Goal: Navigation & Orientation: Find specific page/section

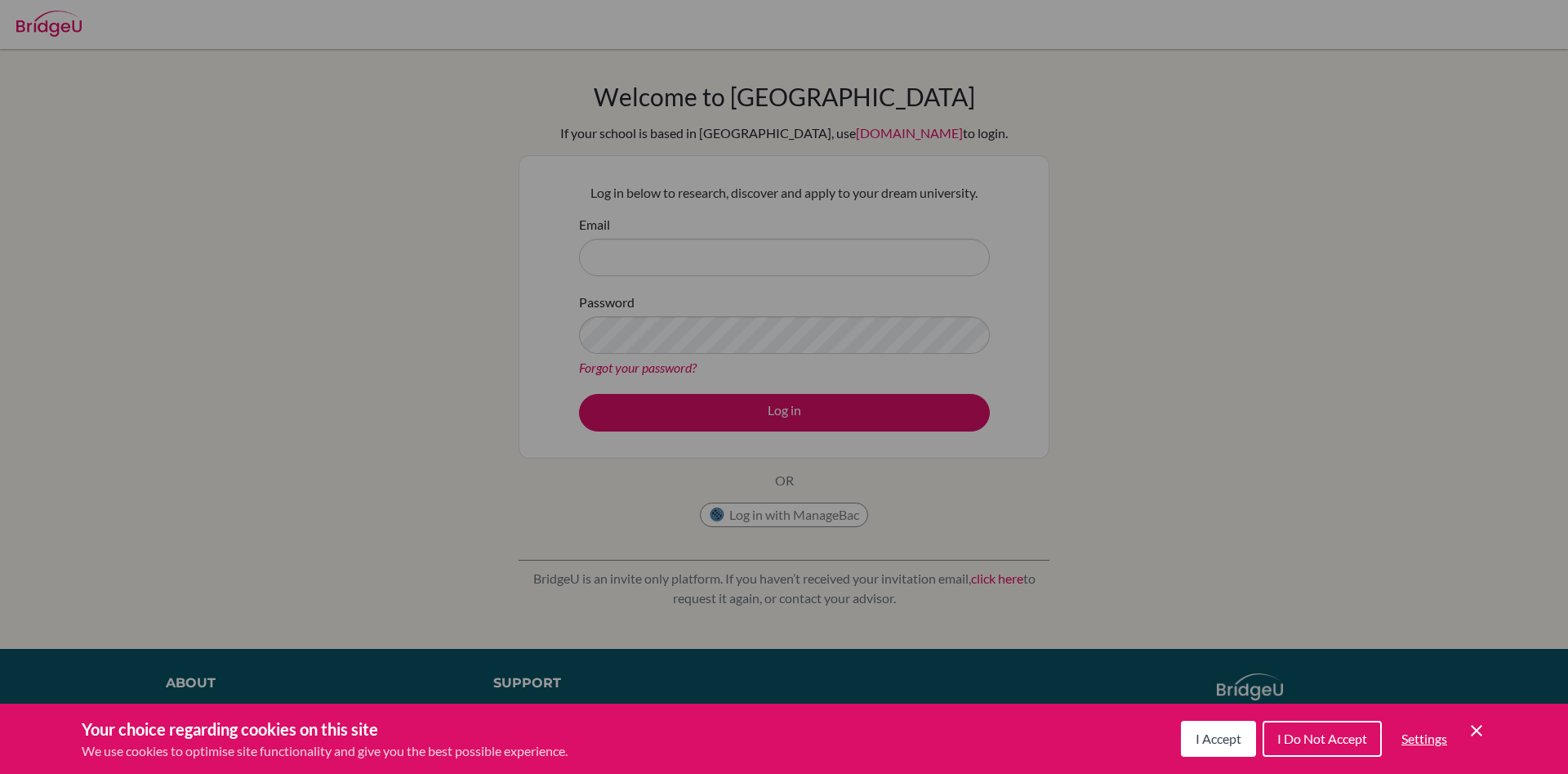
click at [1210, 739] on span "I Accept" at bounding box center [1218, 738] width 46 height 16
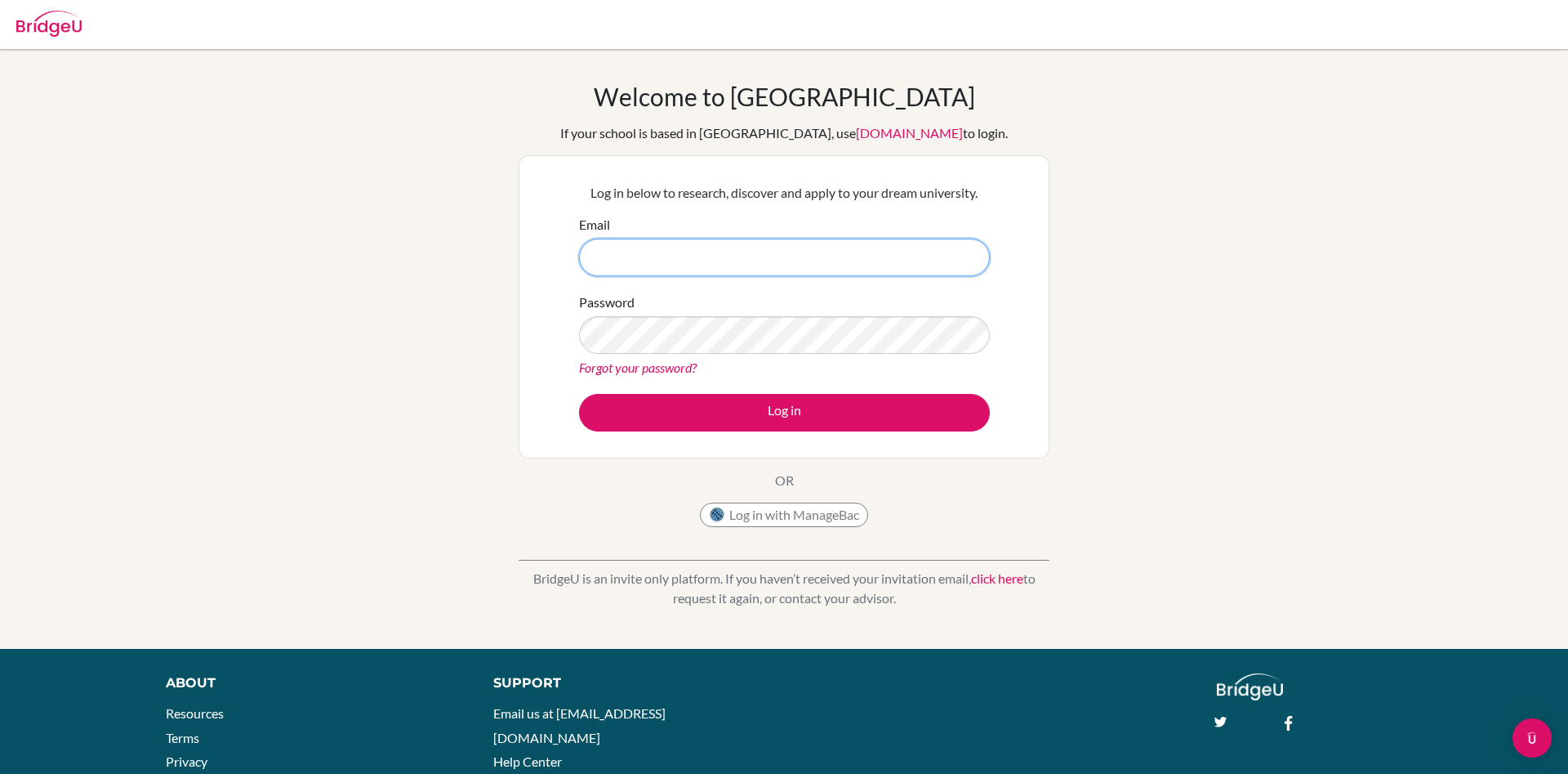
click at [739, 252] on input "Email" at bounding box center [784, 257] width 411 height 38
type input "dzidzornya@aims.ac.th"
click at [579, 394] on button "Log in" at bounding box center [784, 413] width 411 height 38
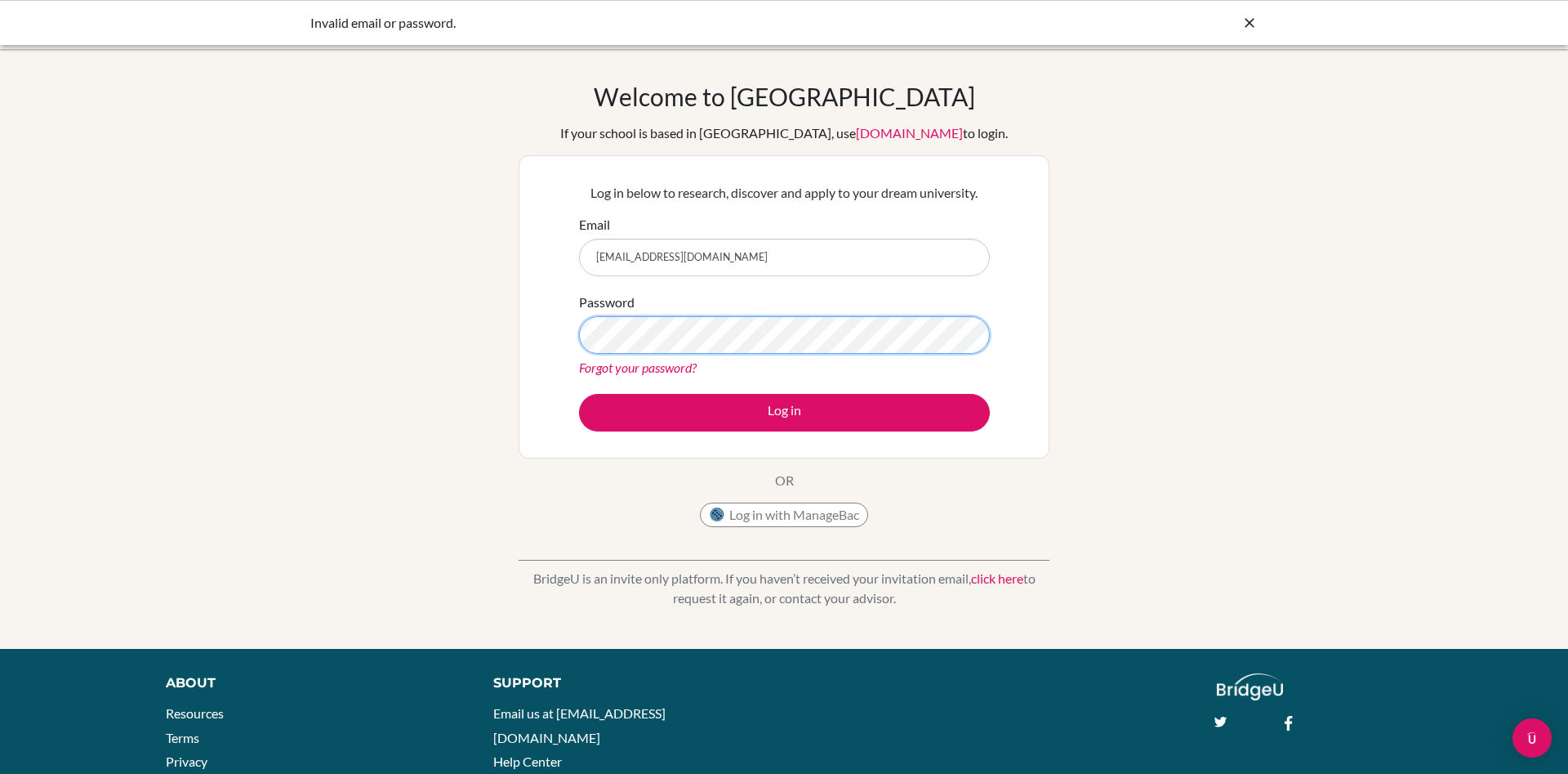
click at [579, 394] on button "Log in" at bounding box center [784, 413] width 411 height 38
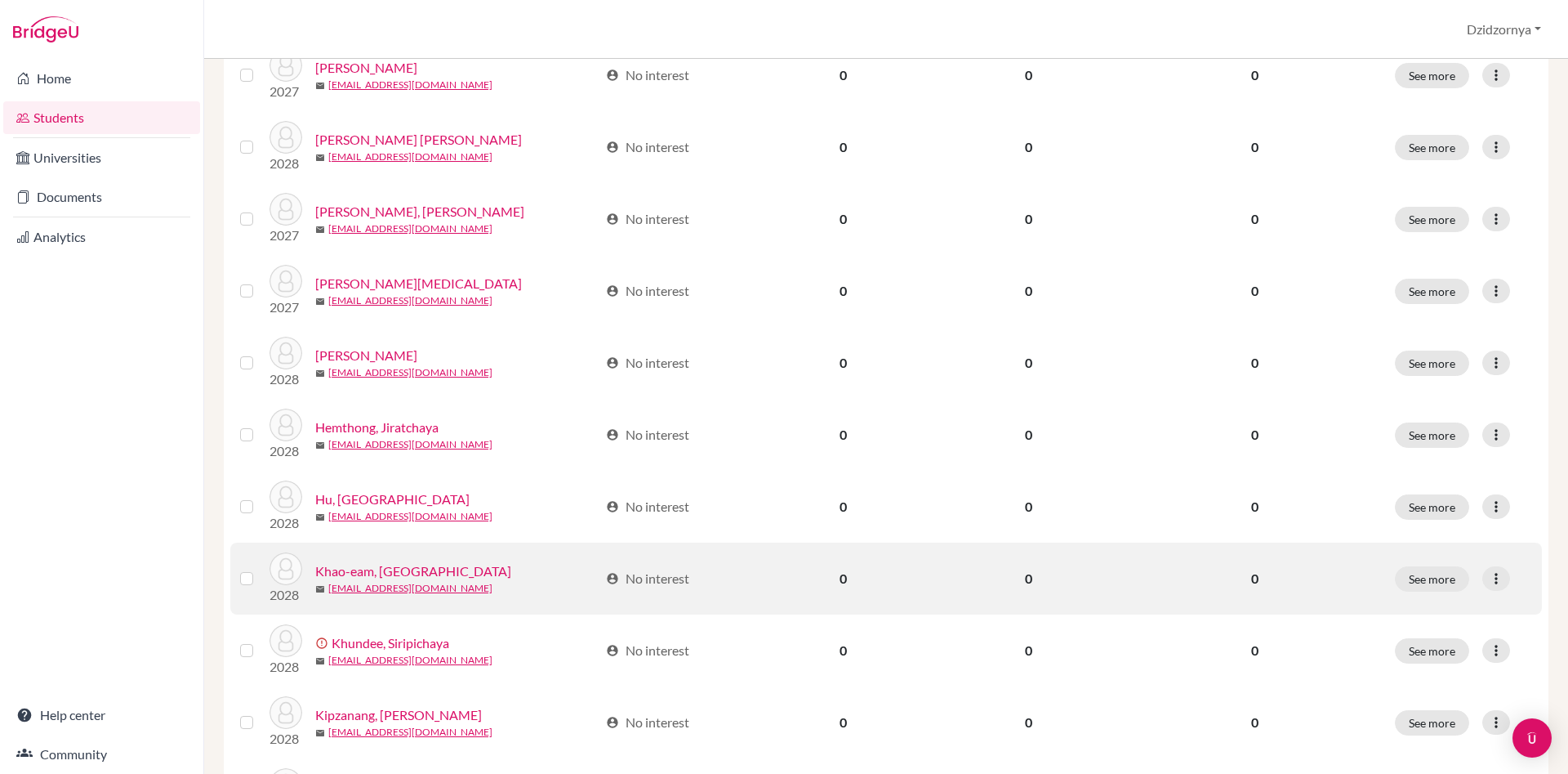
scroll to position [1096, 0]
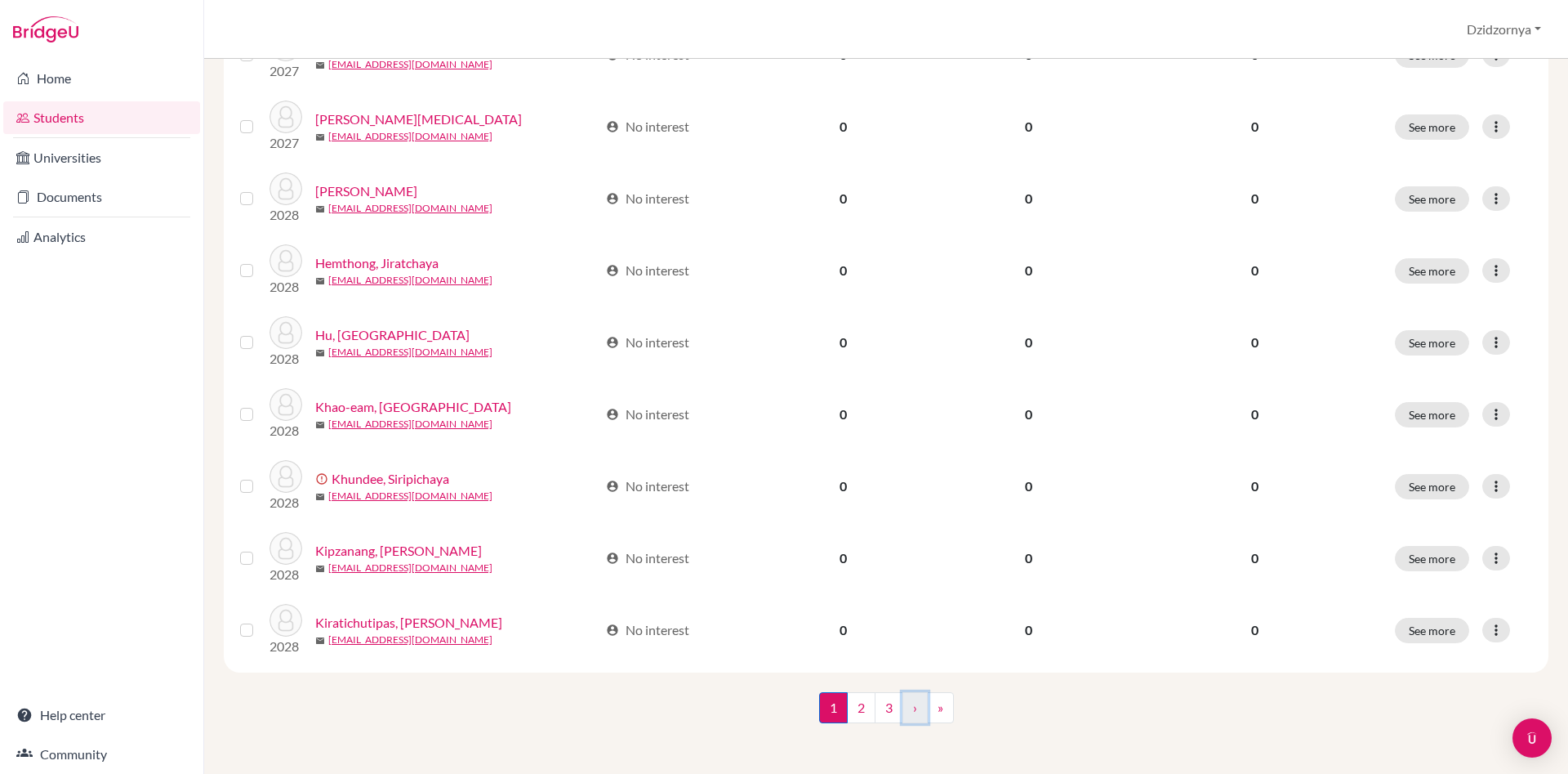
click at [918, 706] on link "›" at bounding box center [914, 707] width 25 height 31
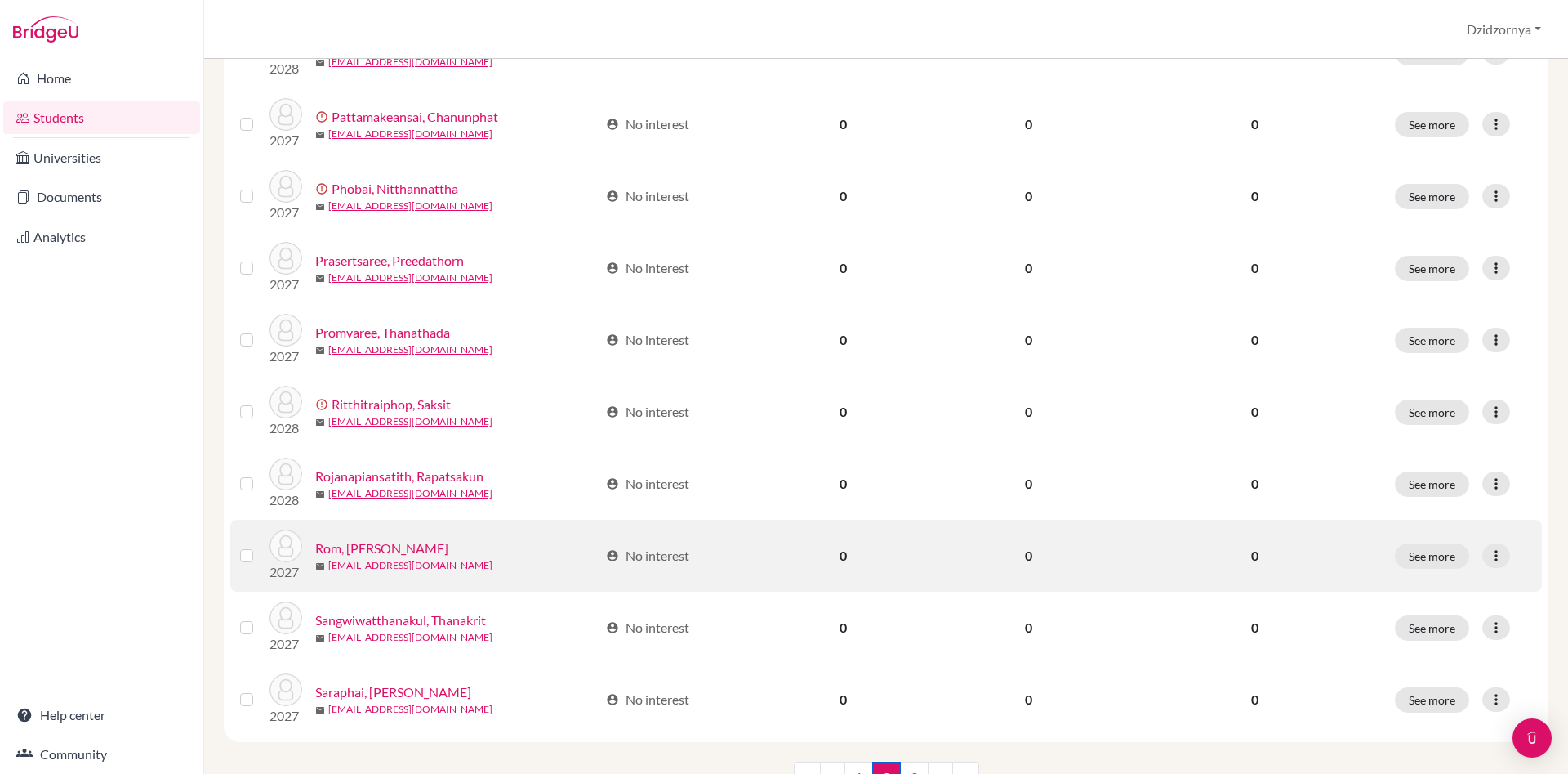
scroll to position [1096, 0]
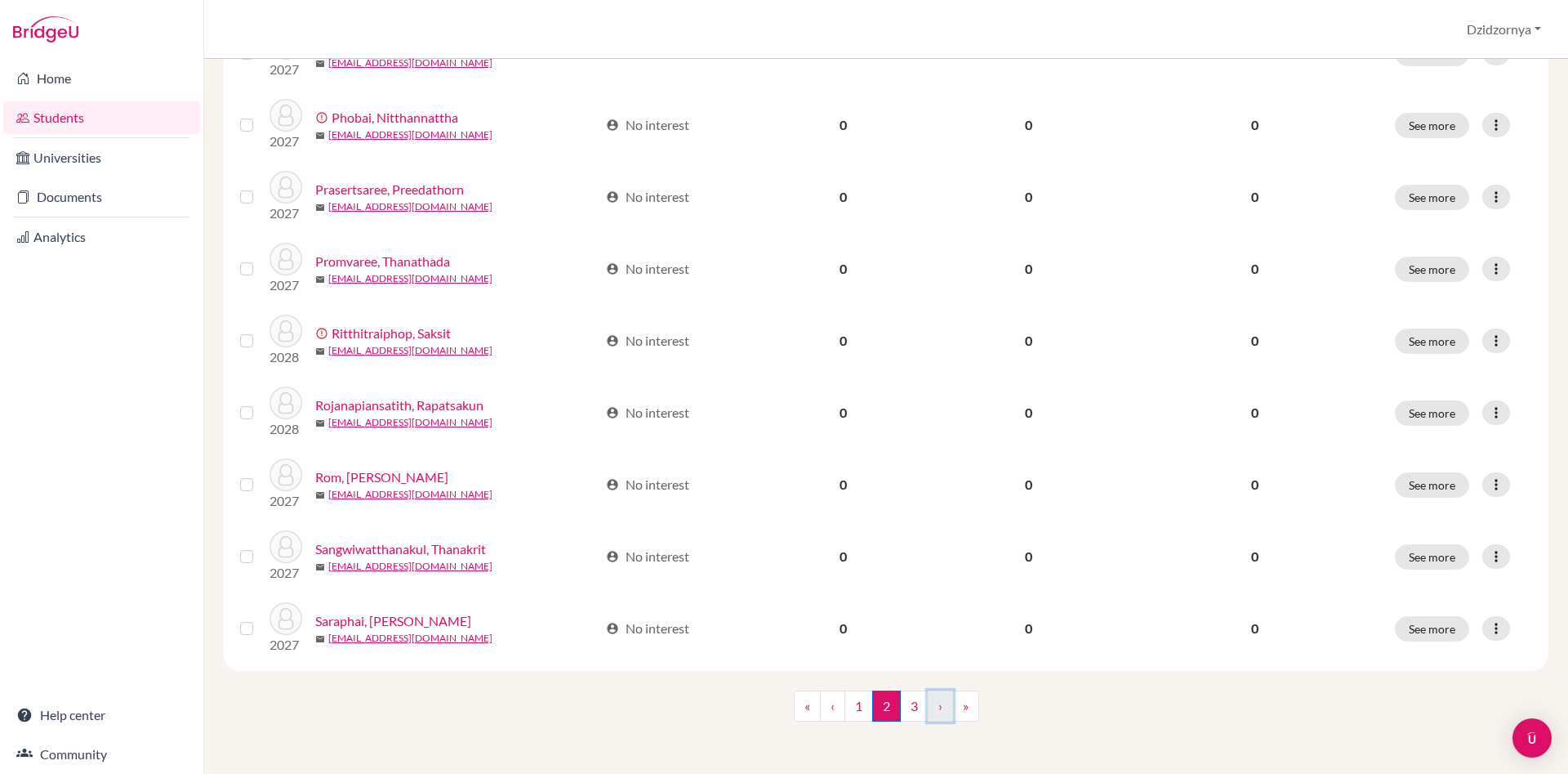
click at [938, 703] on link "›" at bounding box center [940, 705] width 25 height 31
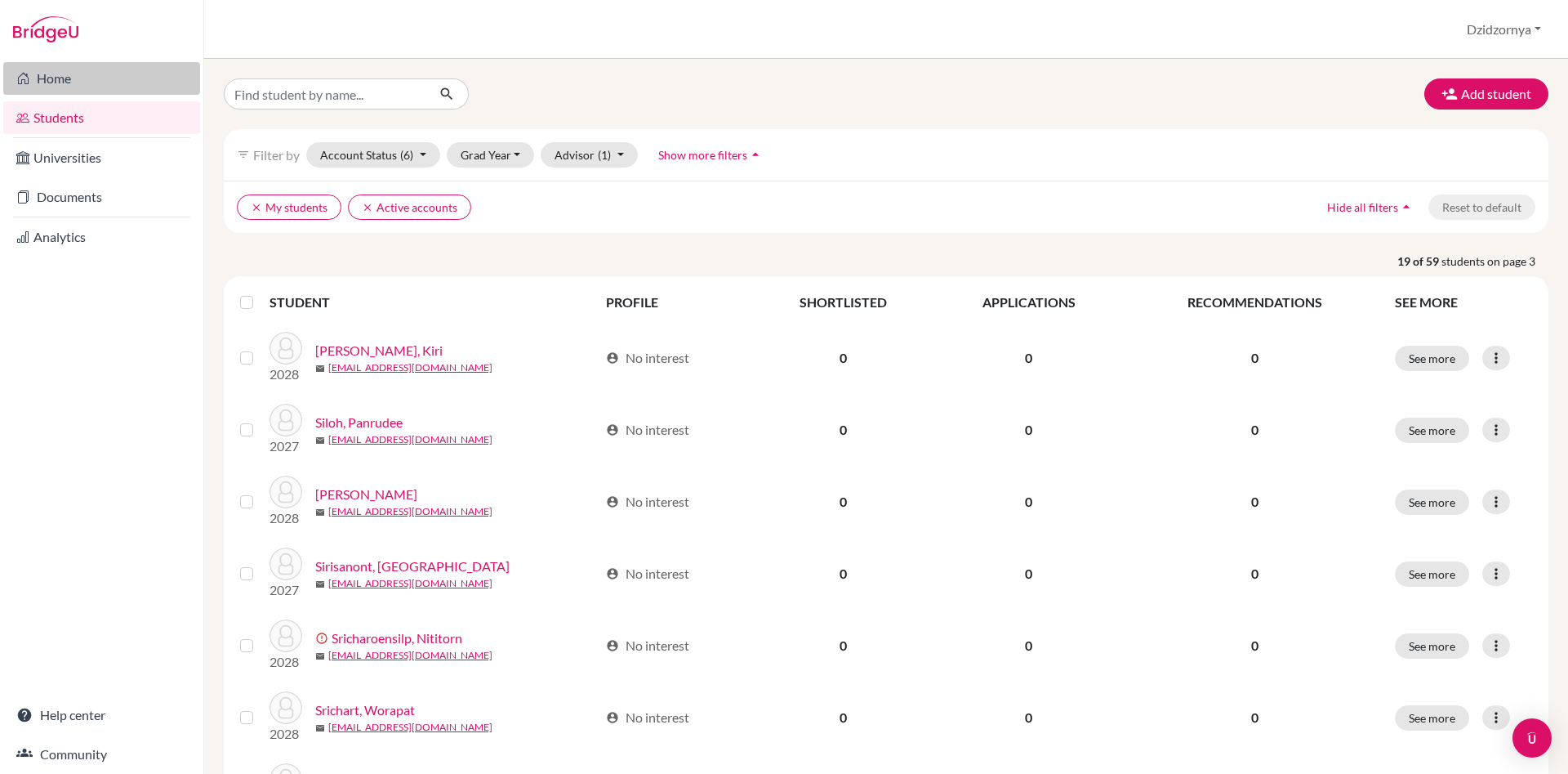
click at [70, 78] on link "Home" at bounding box center [101, 78] width 196 height 33
